Goal: Information Seeking & Learning: Learn about a topic

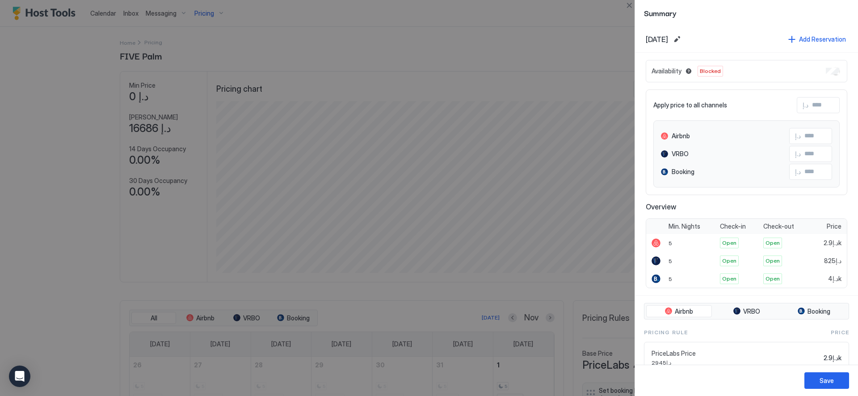
click at [54, 113] on div at bounding box center [429, 198] width 858 height 396
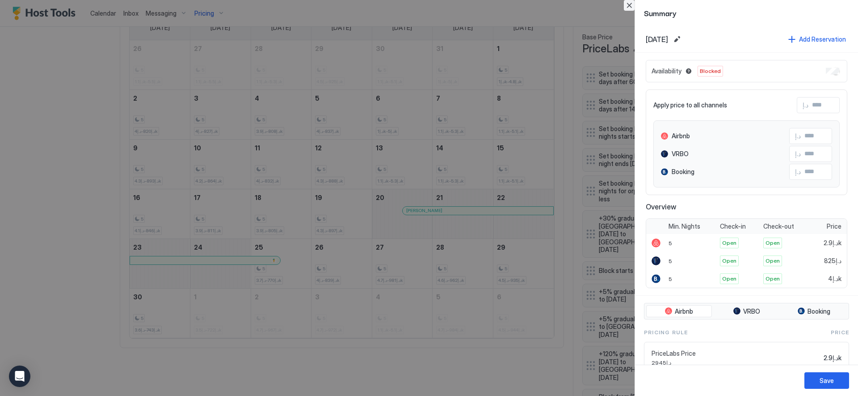
click at [631, 6] on button "Close" at bounding box center [629, 5] width 11 height 11
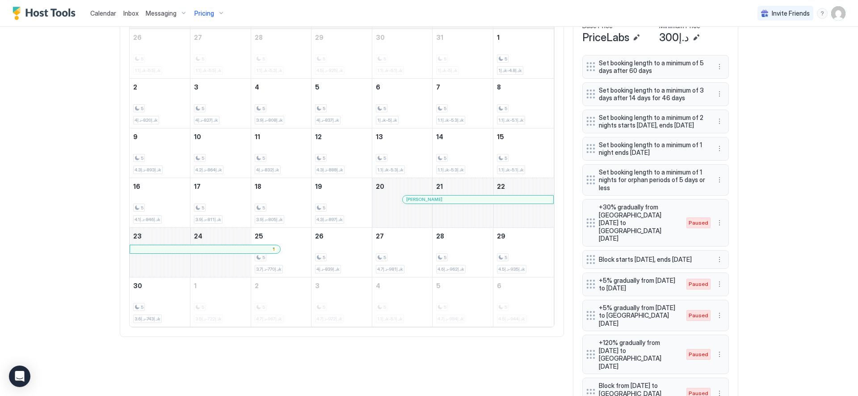
scroll to position [250, 0]
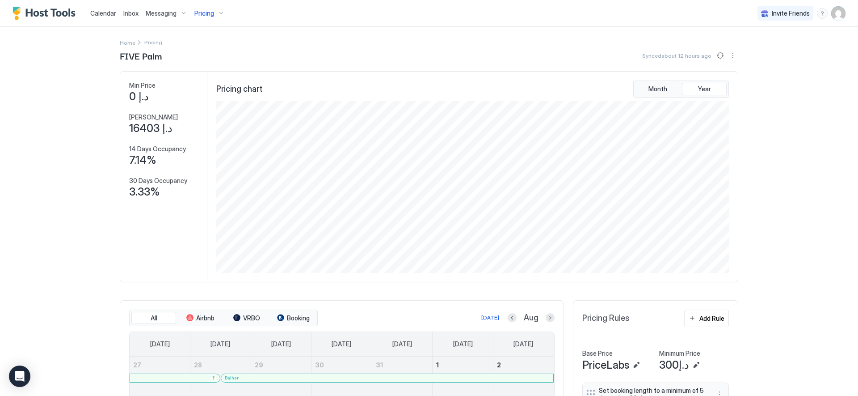
click at [215, 17] on div "Pricing" at bounding box center [210, 13] width 38 height 15
click at [204, 108] on span "FIVE Palm" at bounding box center [218, 108] width 73 height 7
